Goal: Task Accomplishment & Management: Manage account settings

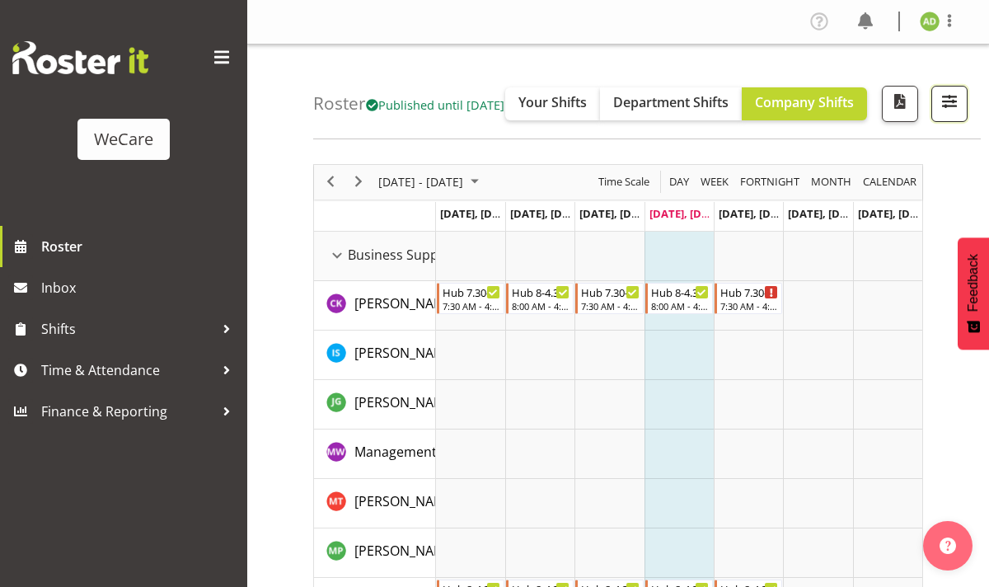
click at [951, 112] on span "button" at bounding box center [948, 101] width 21 height 21
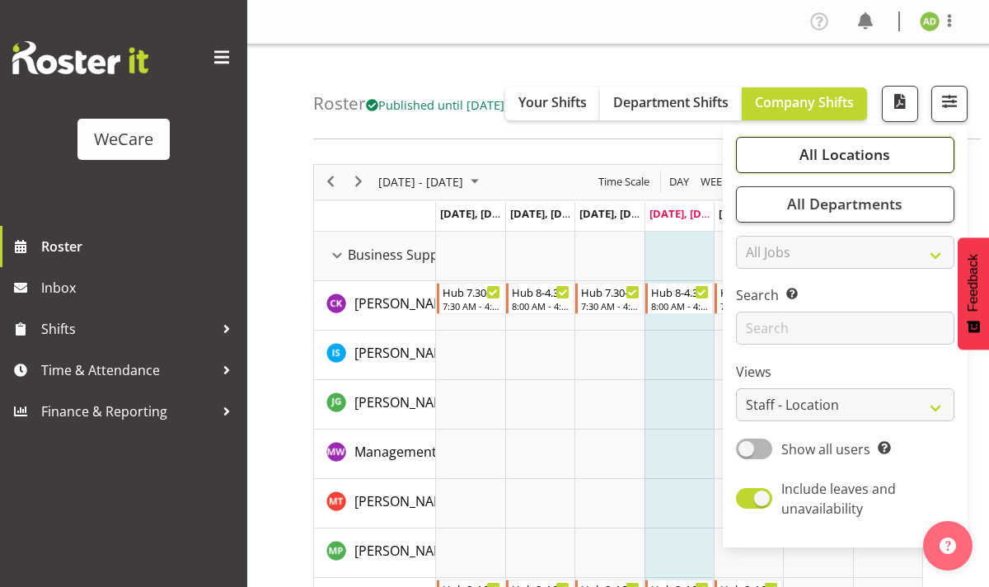
click at [862, 164] on span "All Locations" at bounding box center [844, 154] width 91 height 20
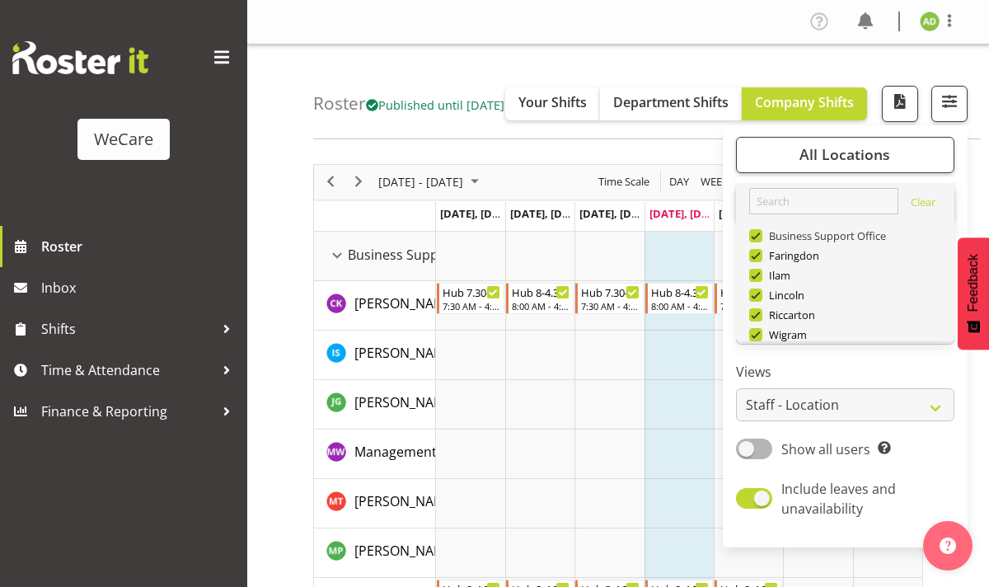
click at [760, 242] on span at bounding box center [755, 235] width 13 height 13
click at [760, 241] on input "Business Support Office" at bounding box center [754, 235] width 11 height 11
checkbox input "false"
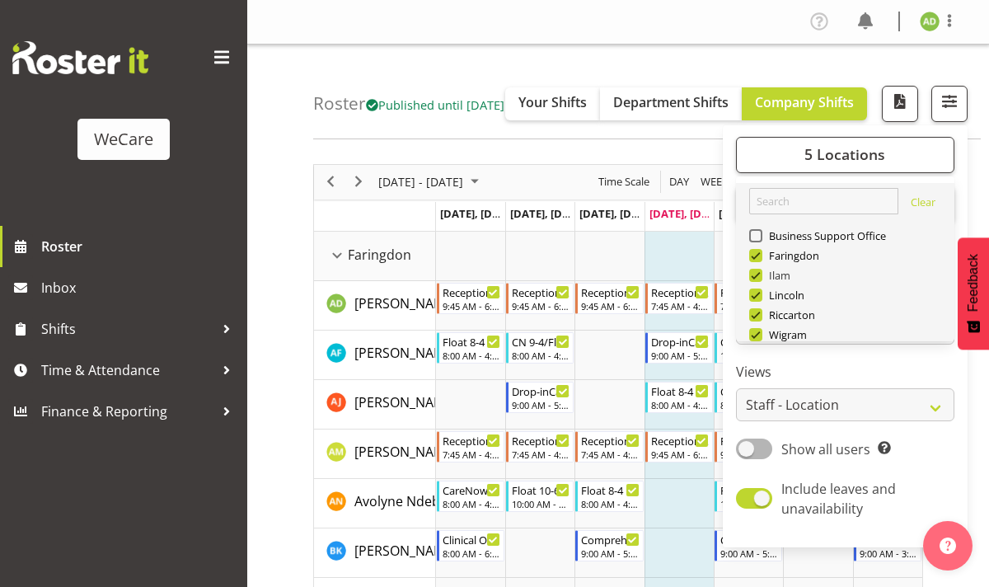
click at [756, 282] on span at bounding box center [755, 275] width 13 height 13
click at [756, 280] on input "Ilam" at bounding box center [754, 274] width 11 height 11
checkbox input "false"
click at [757, 302] on span at bounding box center [755, 294] width 13 height 13
click at [757, 300] on input "Lincoln" at bounding box center [754, 294] width 11 height 11
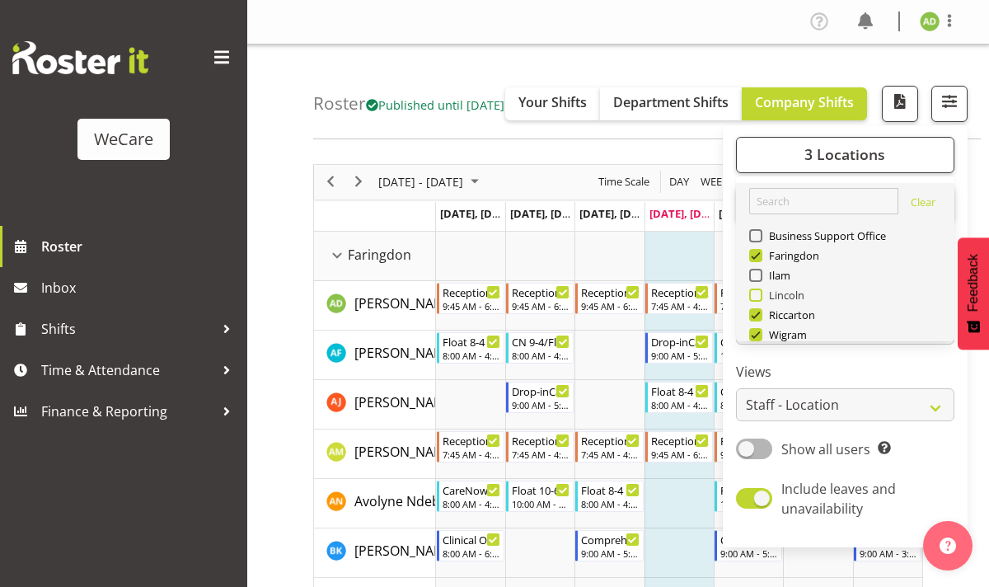
click at [758, 302] on span at bounding box center [755, 294] width 13 height 13
click at [758, 300] on input "Lincoln" at bounding box center [754, 294] width 11 height 11
checkbox input "true"
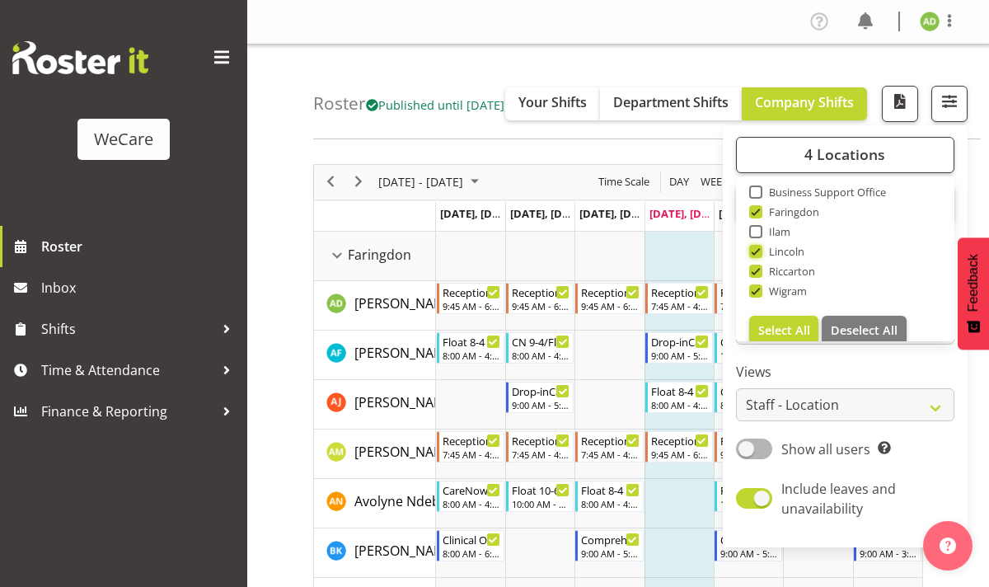
scroll to position [49, 0]
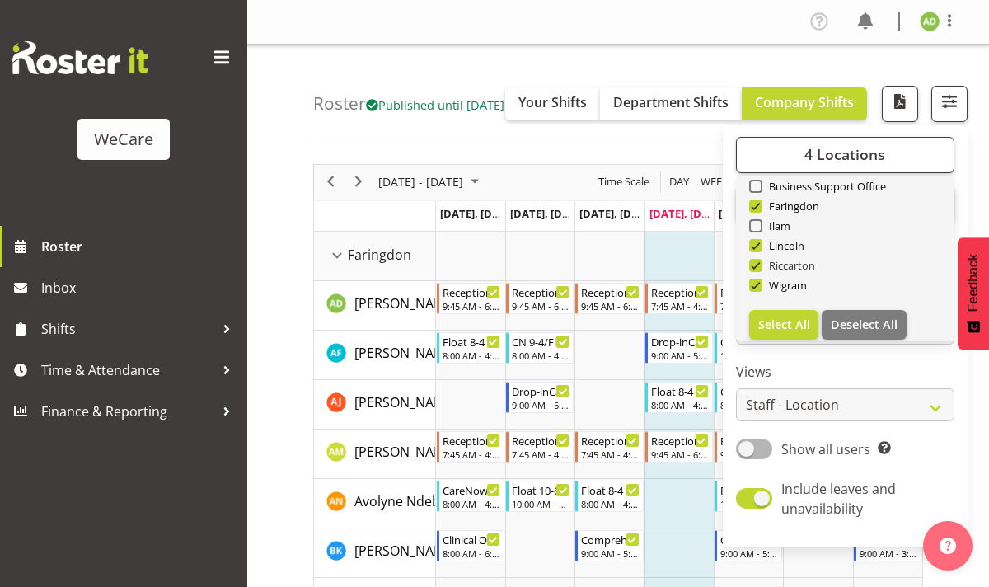
click at [757, 272] on span at bounding box center [755, 265] width 13 height 13
click at [757, 270] on input "Riccarton" at bounding box center [754, 265] width 11 height 11
checkbox input "false"
click at [757, 292] on span at bounding box center [755, 284] width 13 height 13
click at [757, 290] on input "Wigram" at bounding box center [754, 284] width 11 height 11
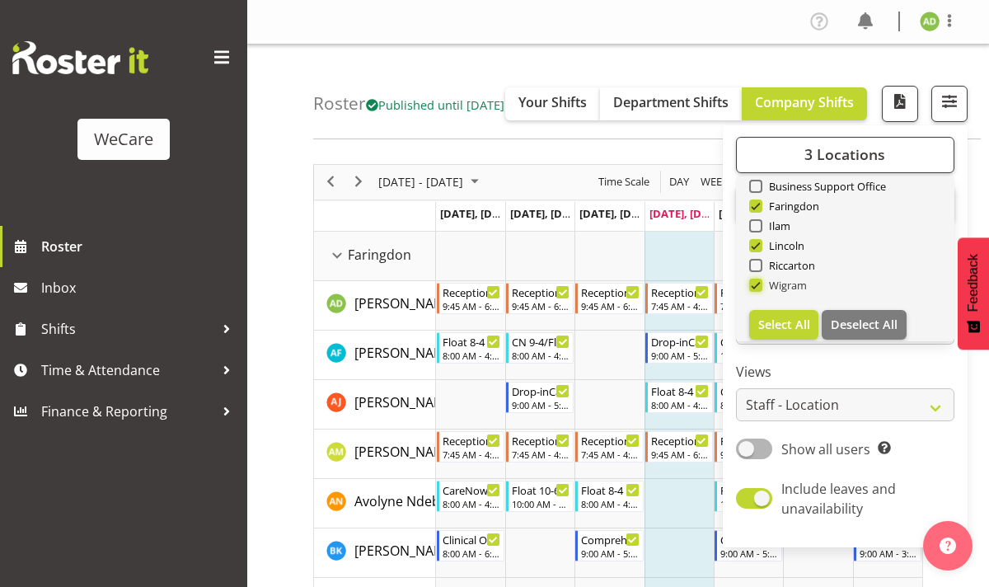
checkbox input "false"
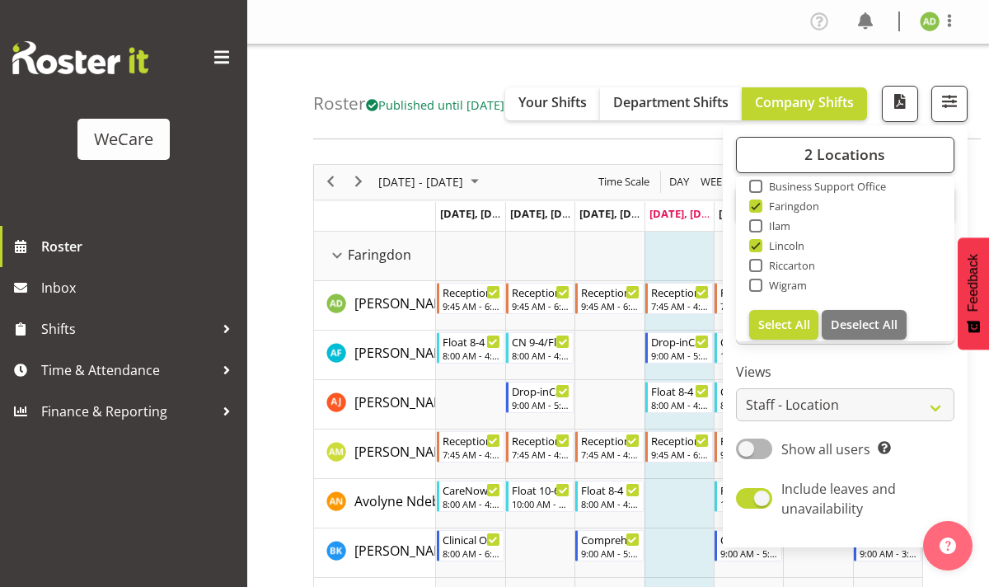
click at [868, 381] on label "Views" at bounding box center [845, 372] width 218 height 20
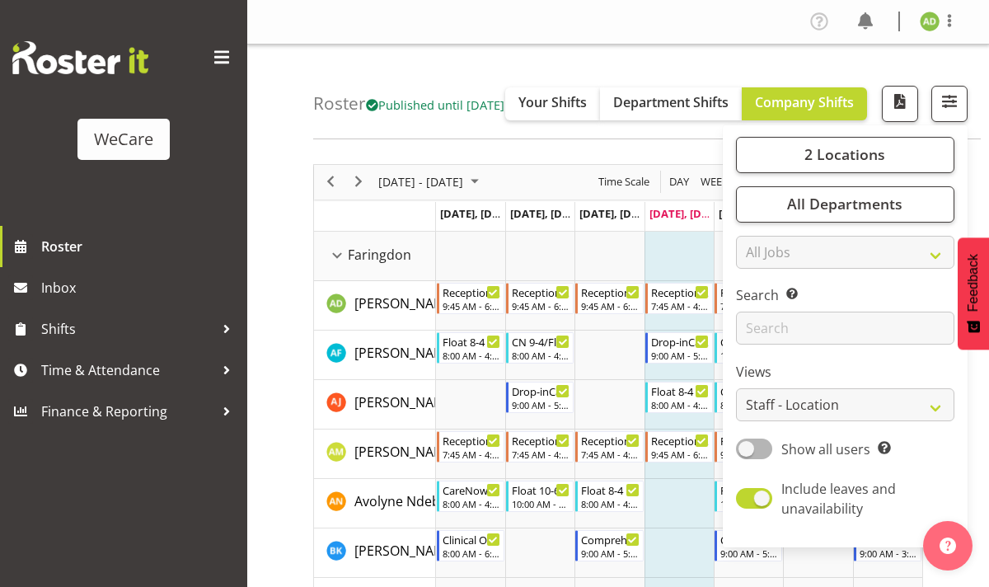
click at [492, 280] on td "Timeline Week of October 9, 2025" at bounding box center [470, 256] width 69 height 49
